Goal: Task Accomplishment & Management: Use online tool/utility

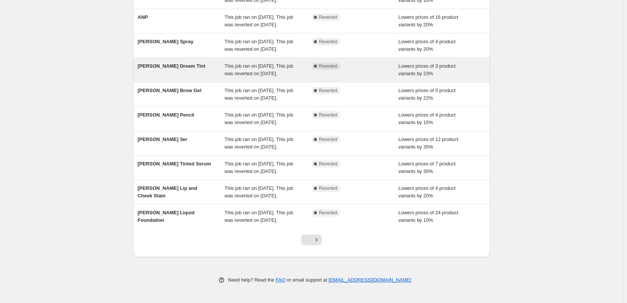
scroll to position [159, 0]
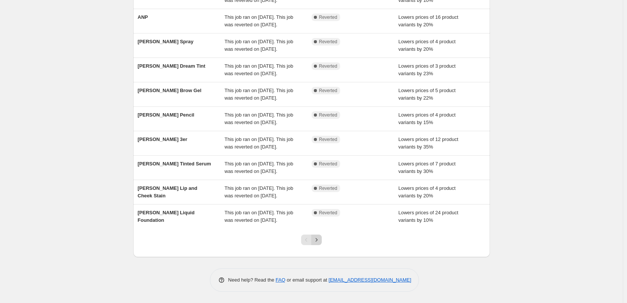
click at [321, 243] on button "Next" at bounding box center [316, 239] width 11 height 11
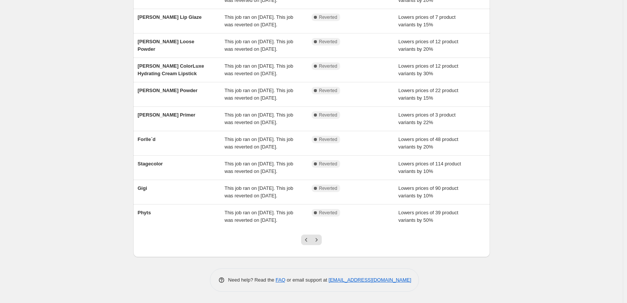
click at [319, 244] on button "Next" at bounding box center [316, 239] width 11 height 11
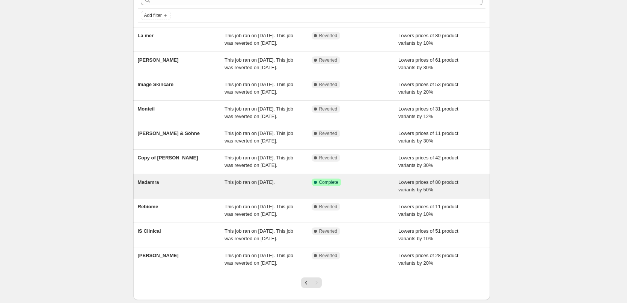
scroll to position [0, 0]
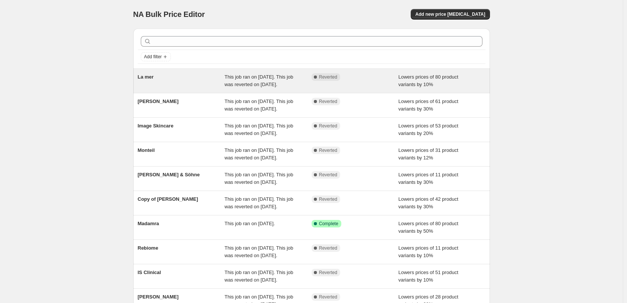
click at [151, 79] on span "La mer" at bounding box center [146, 77] width 16 height 6
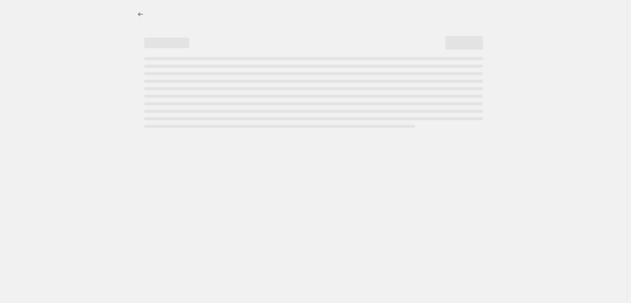
select select "percentage"
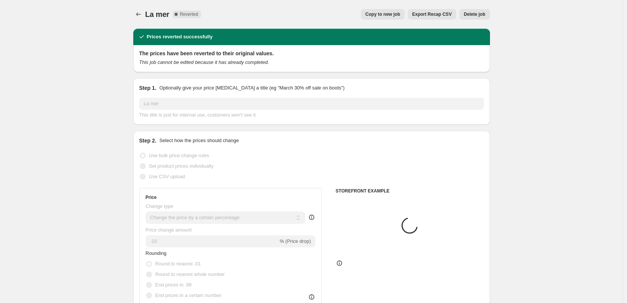
select select "vendor"
click at [400, 13] on span "Copy to new job" at bounding box center [382, 14] width 35 height 6
select select "percentage"
select select "vendor"
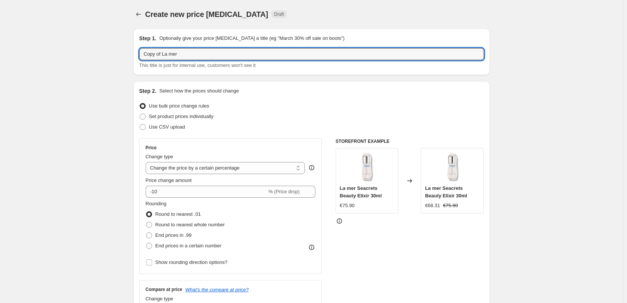
drag, startPoint x: 164, startPoint y: 55, endPoint x: 137, endPoint y: 52, distance: 27.1
click at [137, 52] on div "Step 1. Optionally give your price [MEDICAL_DATA] a title (eg "March 30% off sa…" at bounding box center [311, 52] width 357 height 47
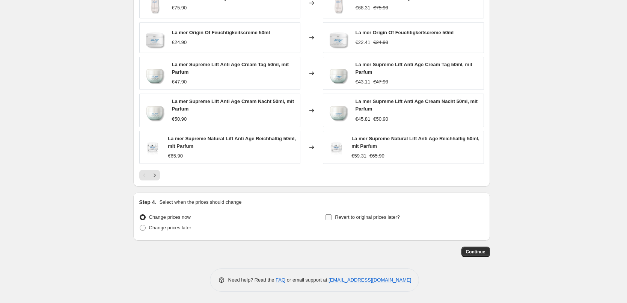
type input "La mer"
click at [384, 219] on span "Revert to original prices later?" at bounding box center [367, 217] width 65 height 6
click at [331, 219] on input "Revert to original prices later?" at bounding box center [328, 217] width 6 height 6
checkbox input "true"
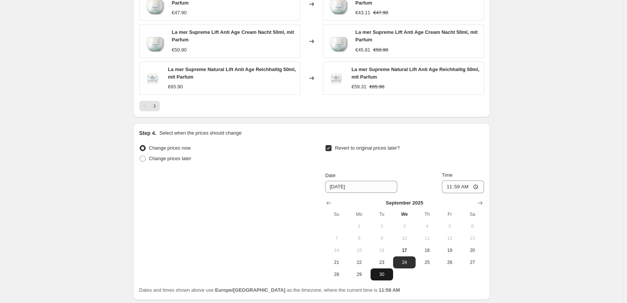
scroll to position [668, 0]
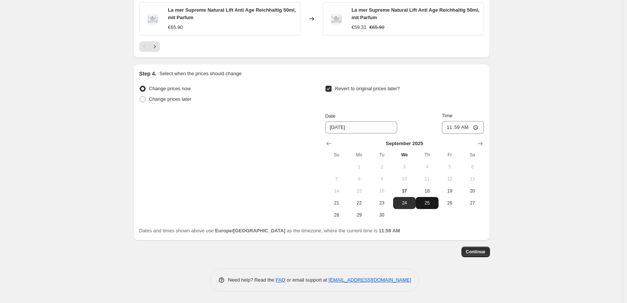
click at [426, 198] on button "25" at bounding box center [426, 203] width 23 height 12
click at [428, 194] on button "18" at bounding box center [426, 191] width 23 height 12
type input "[DATE]"
click at [453, 127] on input "11:59" at bounding box center [463, 127] width 42 height 13
type input "03:00"
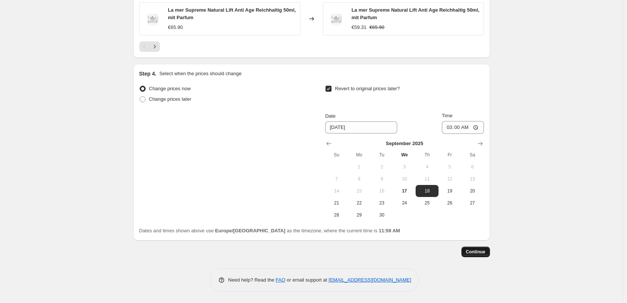
click at [480, 253] on span "Continue" at bounding box center [476, 251] width 20 height 6
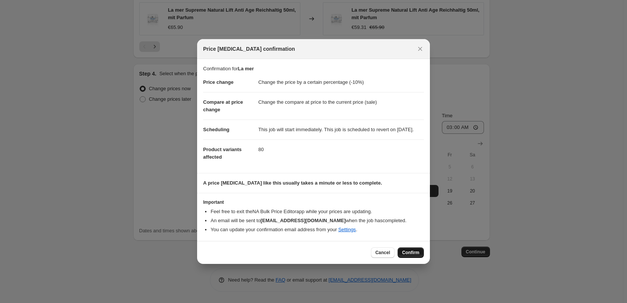
click at [411, 255] on span "Confirm" at bounding box center [410, 252] width 17 height 6
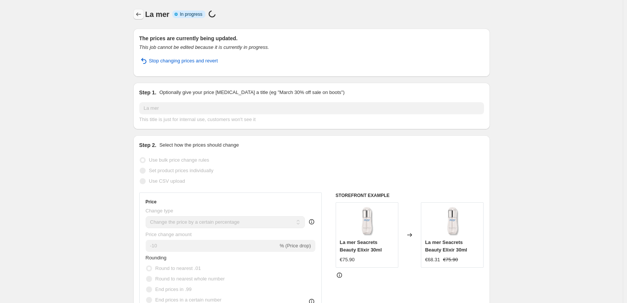
click at [142, 11] on icon "Price change jobs" at bounding box center [139, 15] width 8 height 8
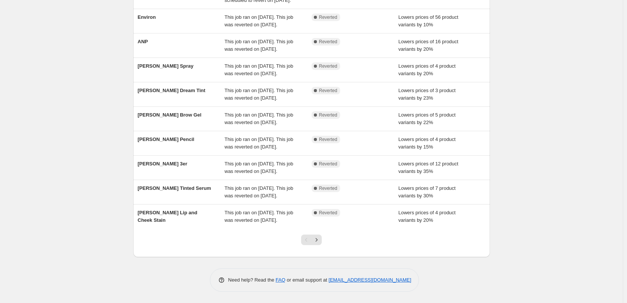
scroll to position [159, 0]
click at [322, 245] on div at bounding box center [311, 242] width 30 height 29
click at [322, 241] on button "Next" at bounding box center [316, 239] width 11 height 11
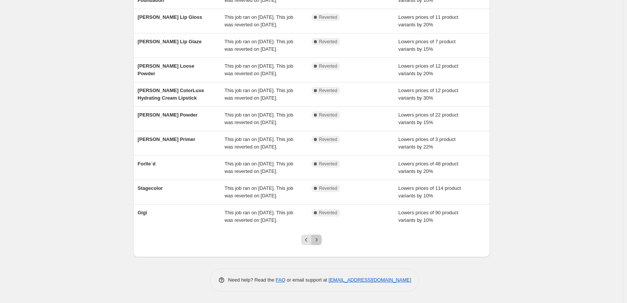
click at [318, 238] on icon "Next" at bounding box center [317, 240] width 8 height 8
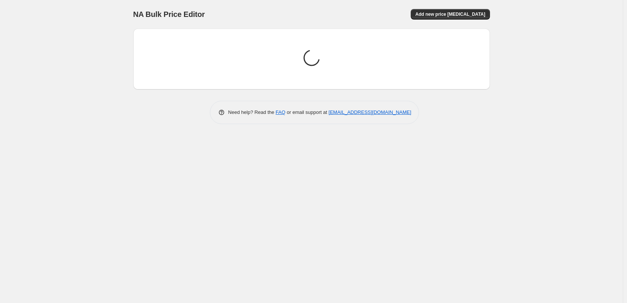
scroll to position [0, 0]
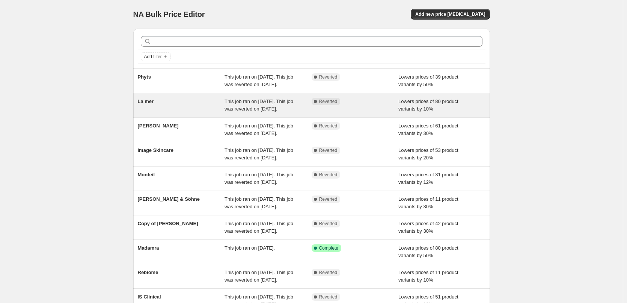
click at [146, 104] on span "La mer" at bounding box center [146, 101] width 16 height 6
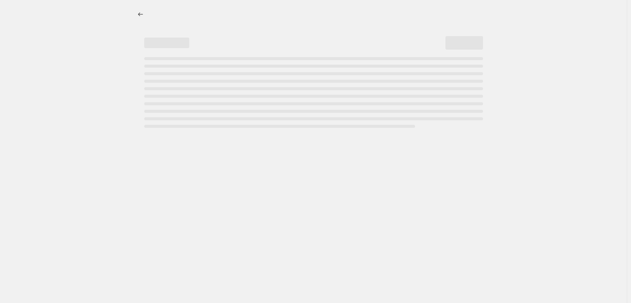
select select "percentage"
select select "vendor"
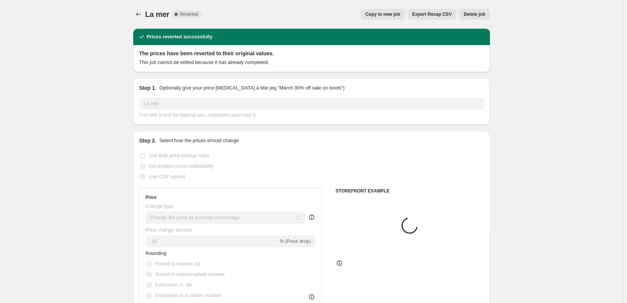
click at [482, 12] on span "Delete job" at bounding box center [474, 14] width 21 height 6
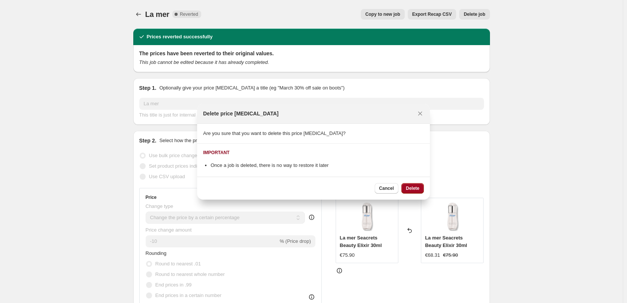
click at [418, 183] on button "Delete" at bounding box center [412, 188] width 23 height 11
